Goal: Check status: Check status

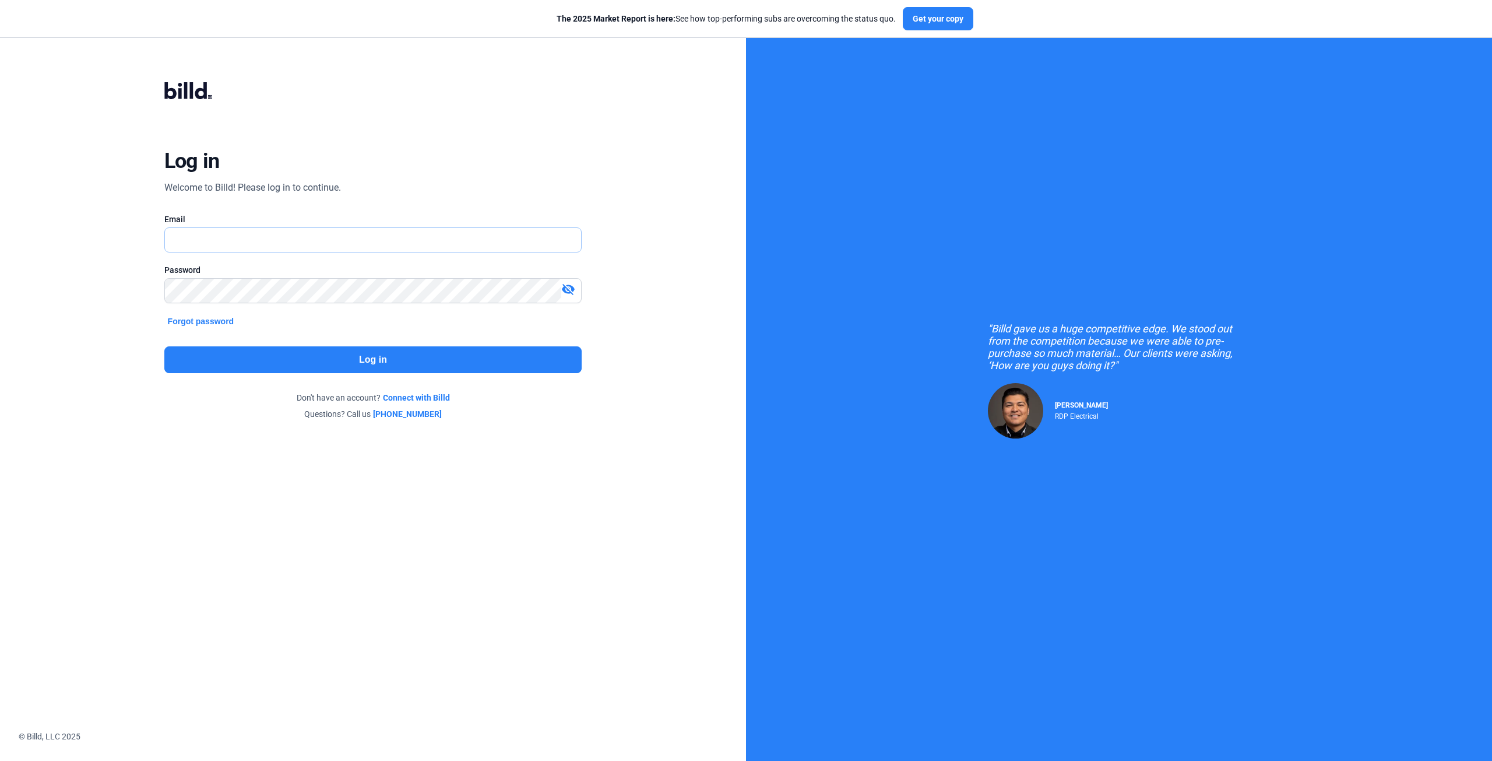
type input "[EMAIL_ADDRESS][DOMAIN_NAME]"
click at [351, 350] on button "Log in" at bounding box center [373, 359] width 418 height 27
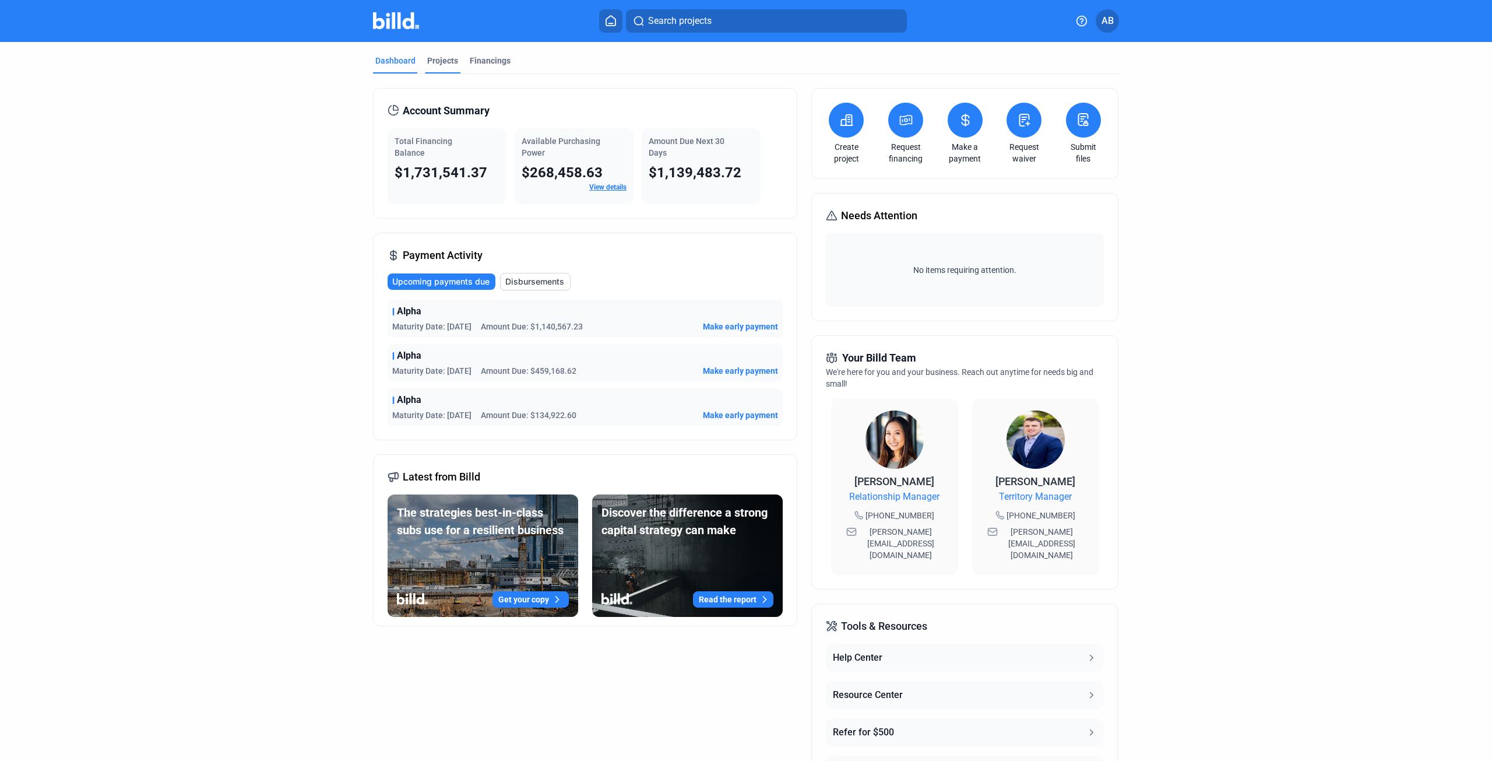
click at [434, 60] on div "Projects" at bounding box center [442, 61] width 31 height 12
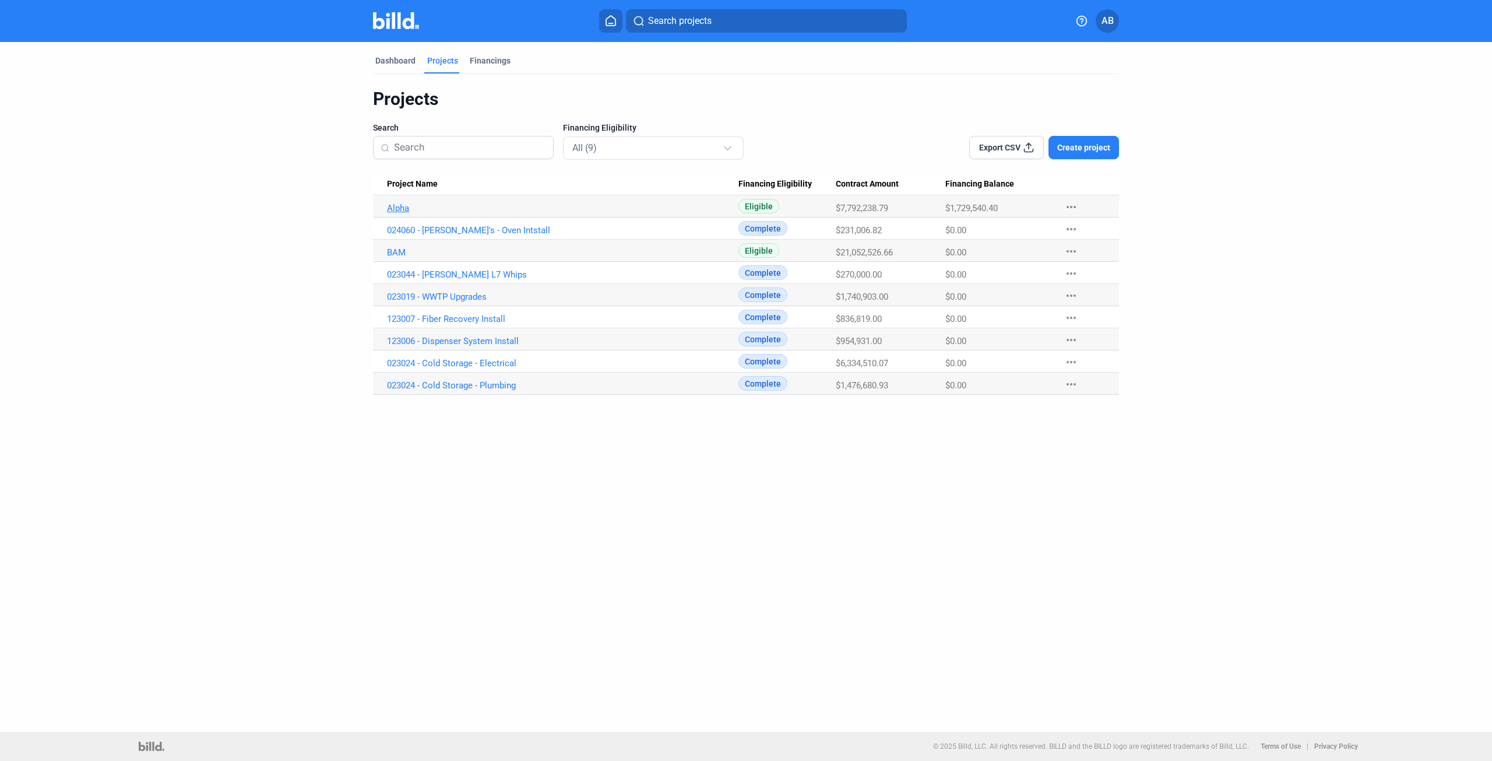
click at [395, 206] on link "Alpha" at bounding box center [562, 208] width 351 height 10
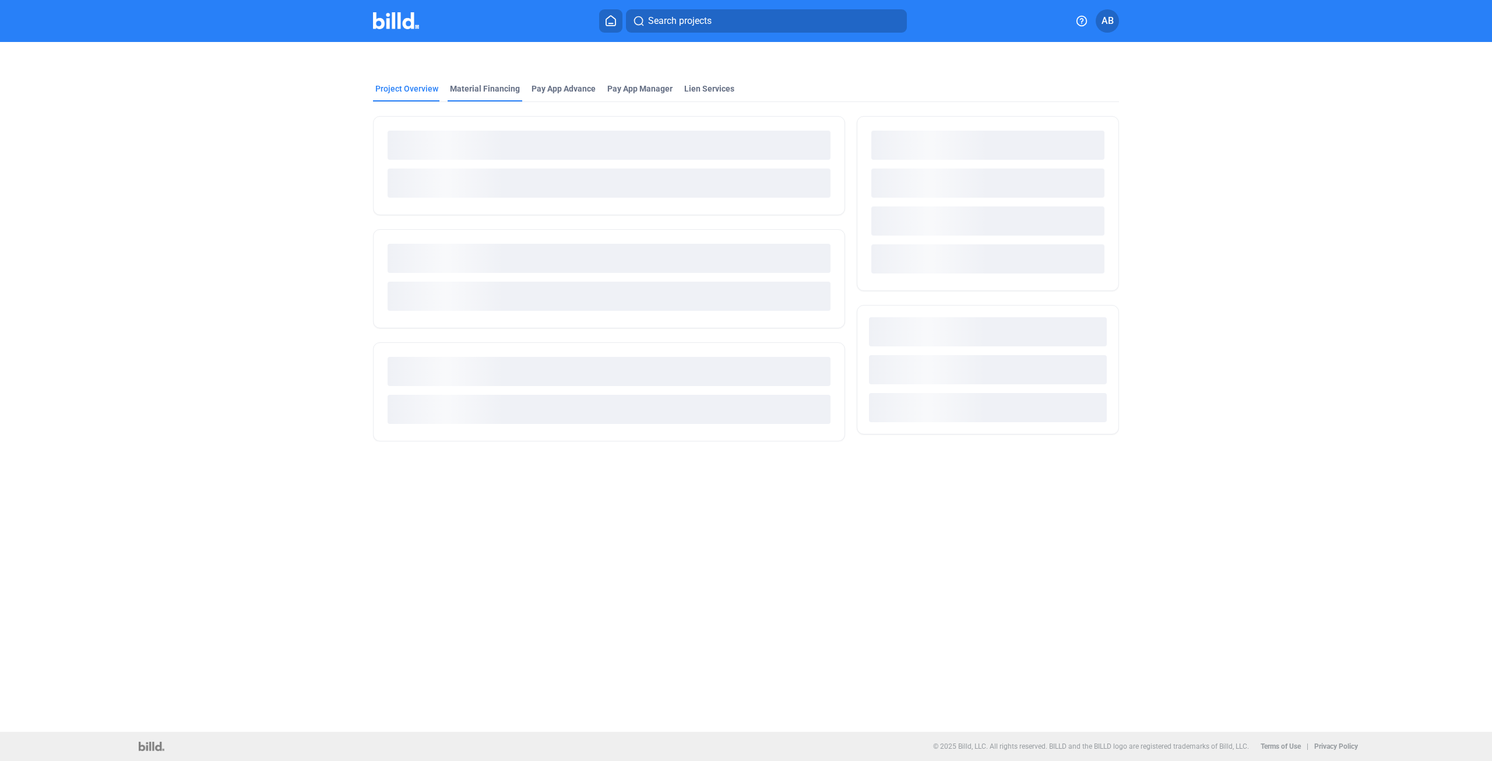
click at [487, 83] on div "Material Financing" at bounding box center [485, 89] width 70 height 12
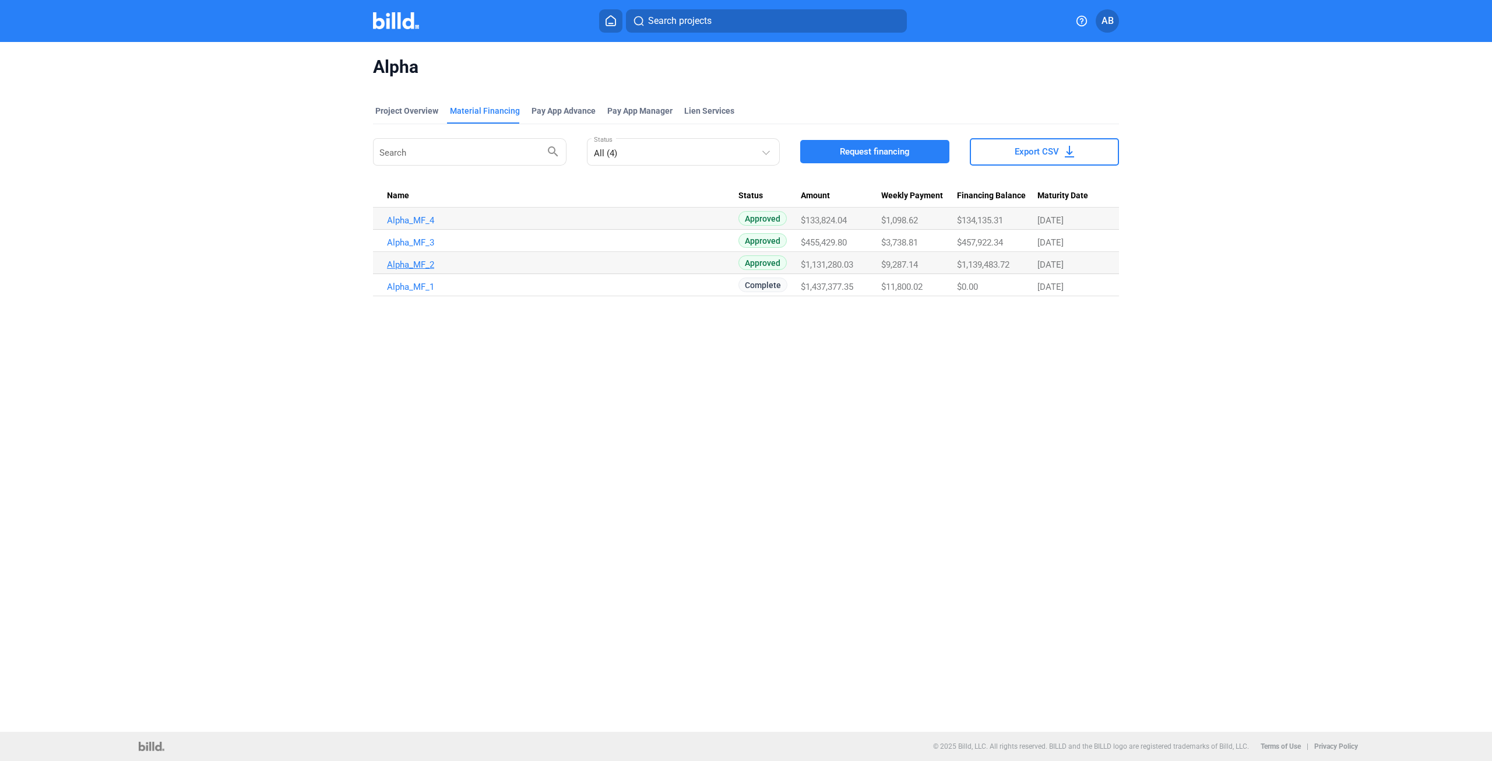
click at [409, 266] on link "Alpha_MF_2" at bounding box center [562, 264] width 351 height 10
drag, startPoint x: 1043, startPoint y: 264, endPoint x: 1107, endPoint y: 269, distance: 63.7
click at [1107, 269] on Date "[DATE]" at bounding box center [1079, 263] width 82 height 22
drag, startPoint x: 1088, startPoint y: 374, endPoint x: 1124, endPoint y: 390, distance: 39.1
click at [1087, 375] on div "Alpha Project Overview Material Financing Pay App Advance Pay App Manager Lien …" at bounding box center [746, 387] width 1492 height 690
